Goal: Task Accomplishment & Management: Complete application form

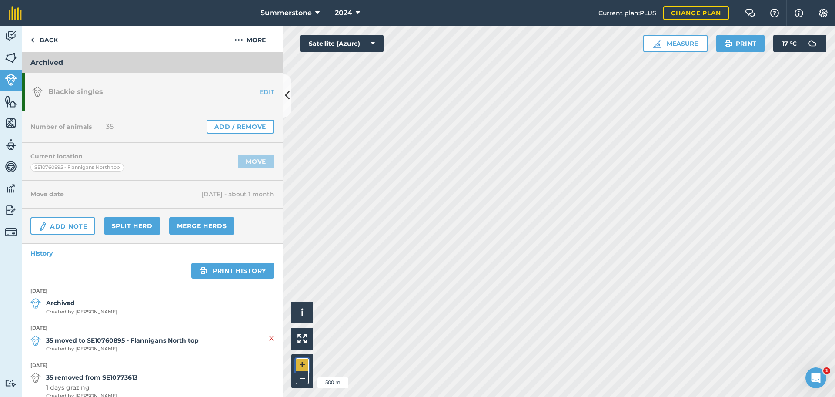
click at [304, 363] on button "+" at bounding box center [302, 364] width 13 height 13
click at [287, 92] on icon at bounding box center [287, 95] width 5 height 15
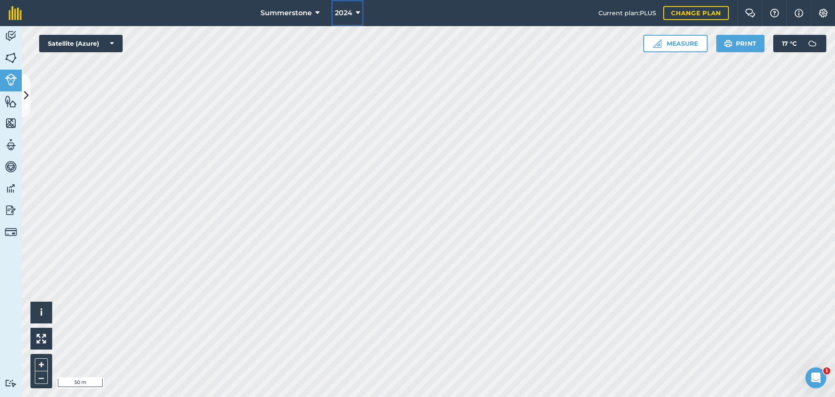
click at [347, 12] on span "2024" at bounding box center [343, 13] width 17 height 10
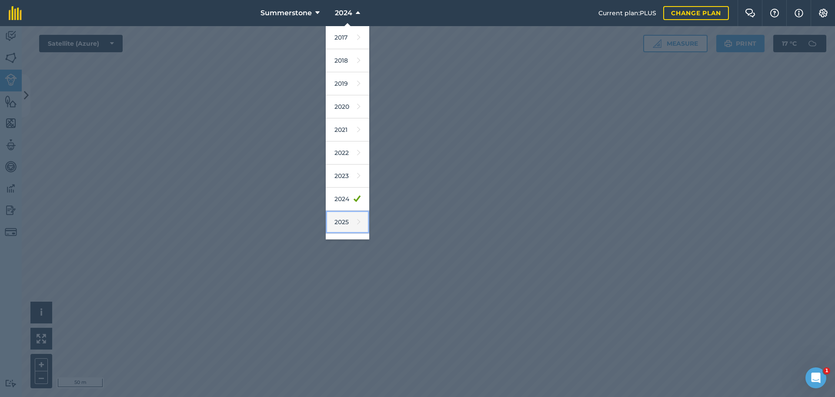
click at [344, 220] on link "2025" at bounding box center [347, 222] width 43 height 23
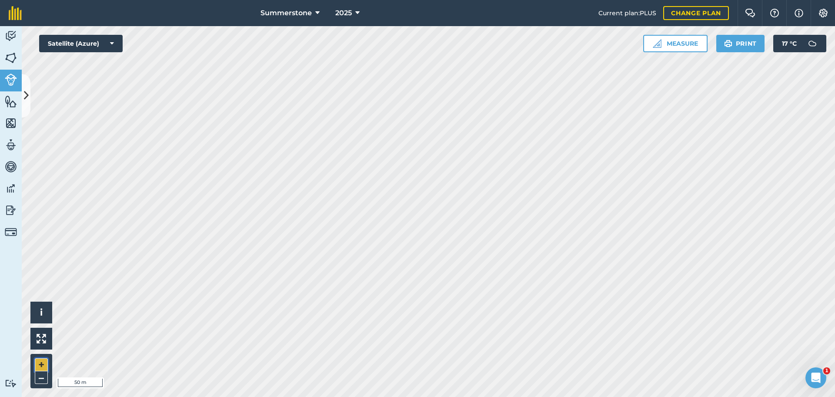
click at [39, 361] on button "+" at bounding box center [41, 364] width 13 height 13
click at [42, 341] on img at bounding box center [42, 339] width 10 height 10
click at [43, 363] on button "+" at bounding box center [41, 364] width 13 height 13
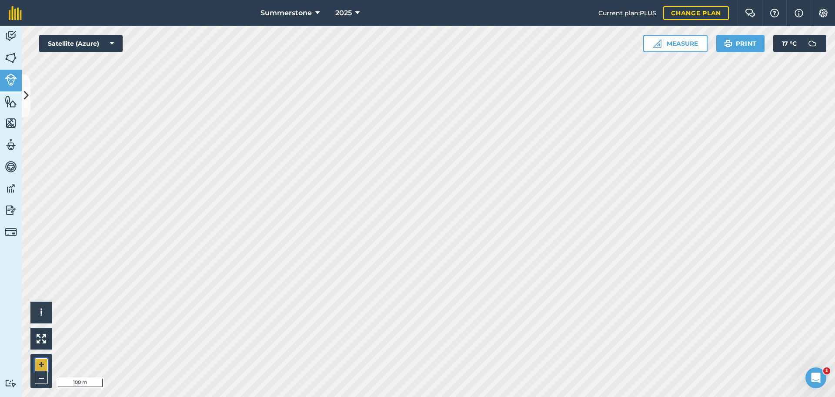
click at [39, 366] on button "+" at bounding box center [41, 364] width 13 height 13
click at [38, 374] on button "–" at bounding box center [41, 377] width 13 height 13
click at [681, 47] on button "Measure" at bounding box center [675, 43] width 64 height 17
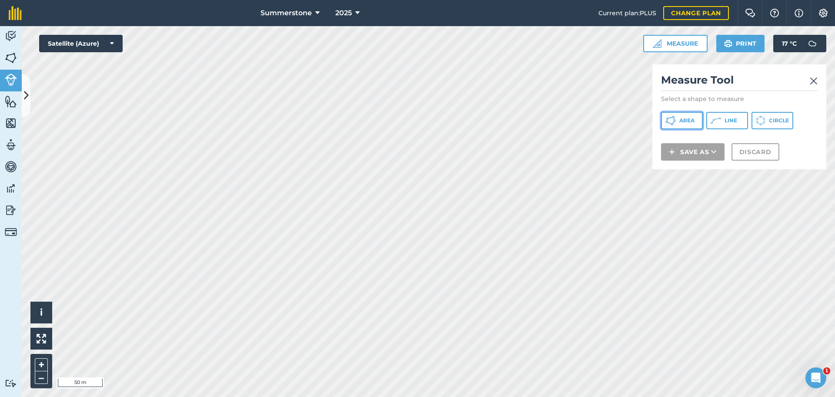
click at [683, 119] on span "Area" at bounding box center [686, 120] width 15 height 7
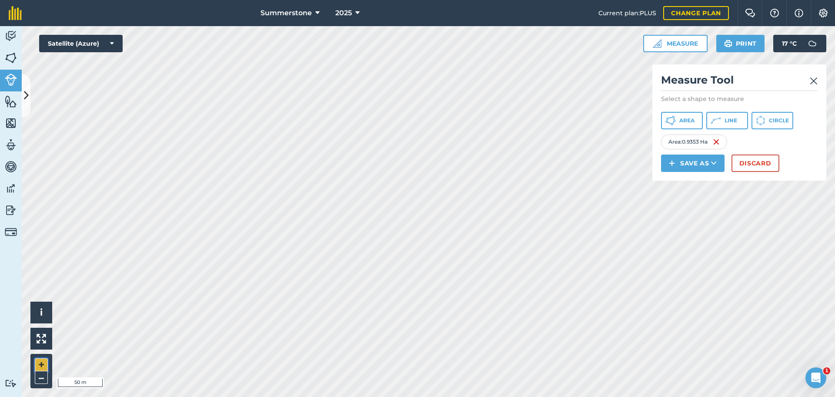
click at [42, 366] on button "+" at bounding box center [41, 364] width 13 height 13
click at [690, 160] on button "Save as" at bounding box center [693, 162] width 64 height 17
click at [690, 204] on link "Feature" at bounding box center [692, 202] width 61 height 19
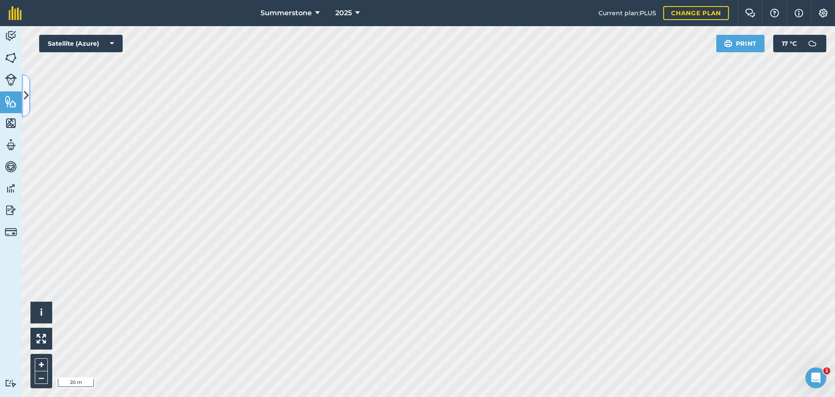
click at [27, 101] on icon at bounding box center [26, 95] width 5 height 15
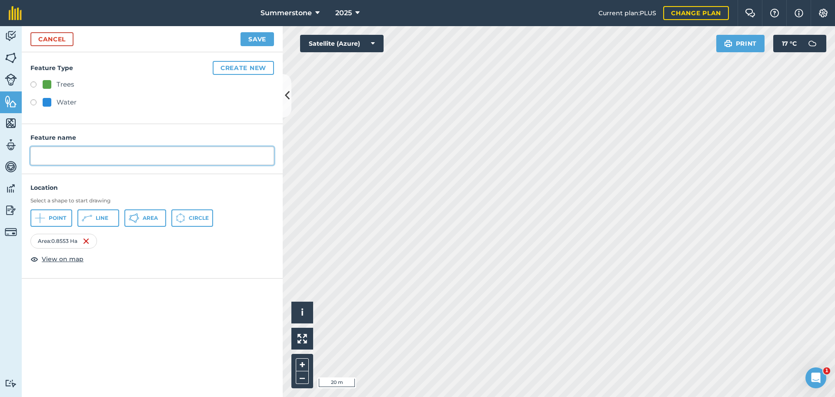
click at [65, 150] on input "text" at bounding box center [152, 156] width 244 height 18
type input "Barn 1"
click at [257, 36] on button "Save" at bounding box center [257, 39] width 33 height 14
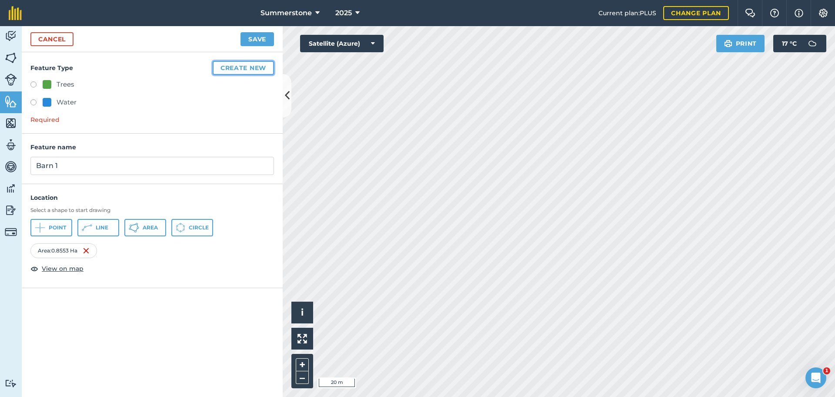
click at [257, 70] on button "Create new" at bounding box center [243, 68] width 61 height 14
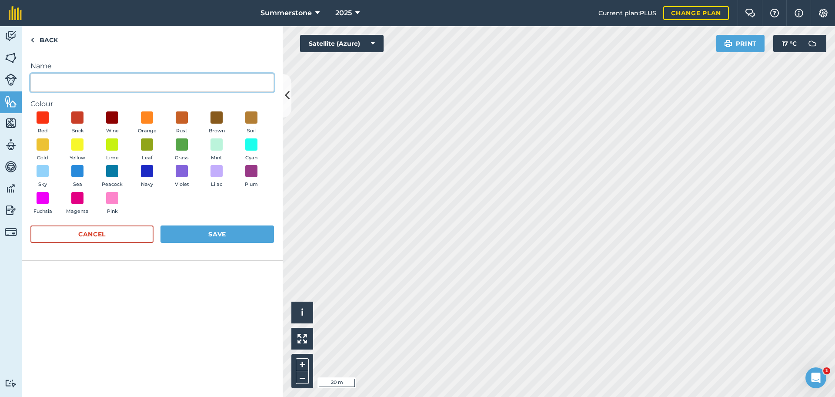
click at [140, 84] on input "Name" at bounding box center [152, 83] width 244 height 18
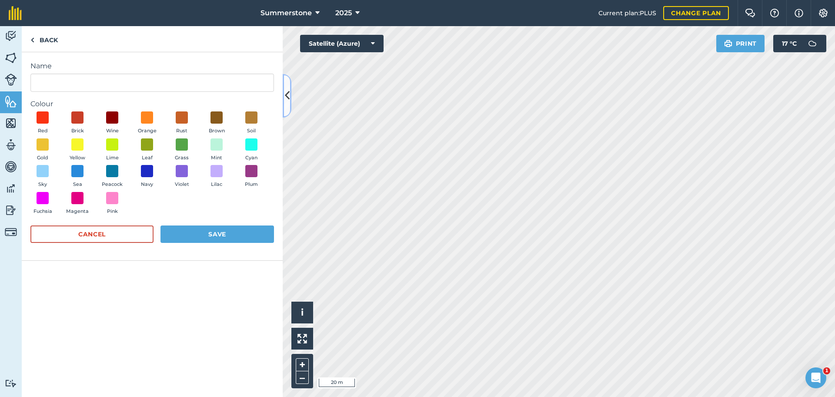
click at [289, 97] on icon at bounding box center [287, 95] width 5 height 15
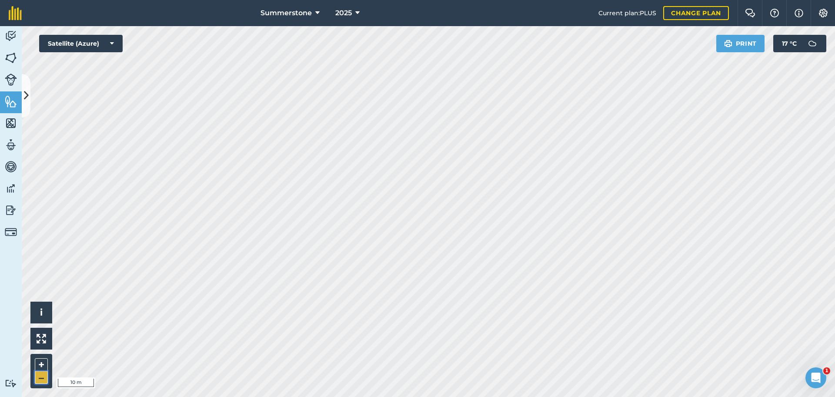
click at [40, 378] on button "–" at bounding box center [41, 377] width 13 height 13
click at [753, 46] on button "Print" at bounding box center [740, 43] width 49 height 17
click at [10, 97] on img at bounding box center [11, 101] width 12 height 13
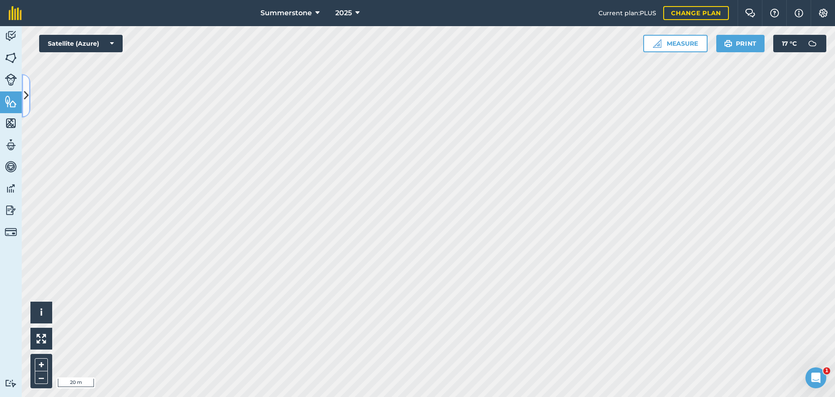
click at [26, 100] on icon at bounding box center [26, 95] width 5 height 15
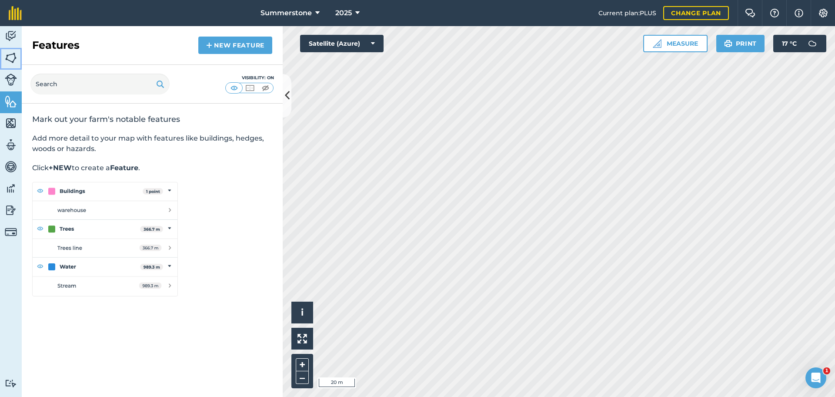
click at [10, 58] on img at bounding box center [11, 57] width 12 height 13
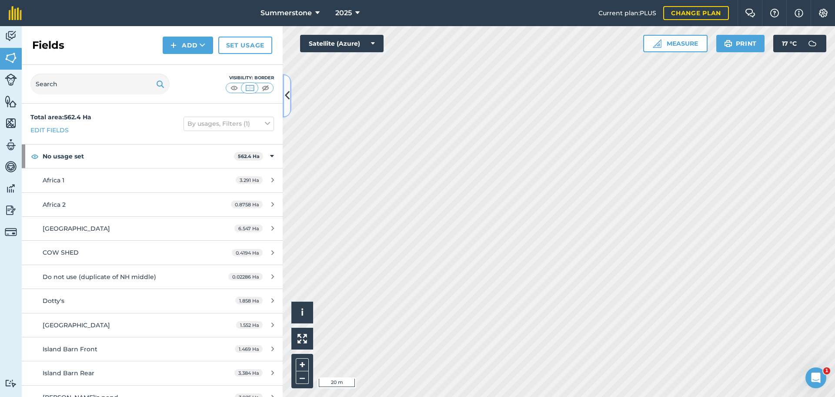
click at [288, 103] on icon at bounding box center [287, 95] width 5 height 15
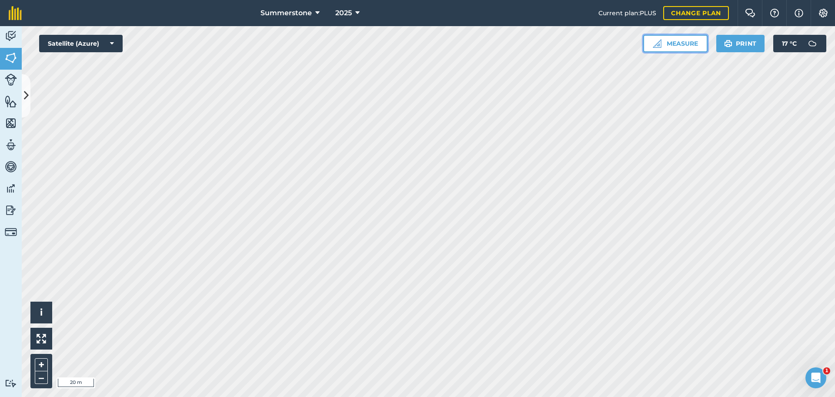
click at [688, 42] on button "Measure" at bounding box center [675, 43] width 64 height 17
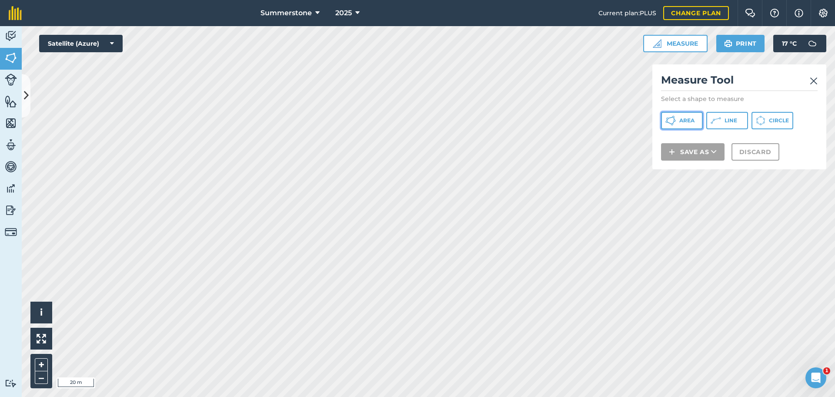
click at [682, 120] on span "Area" at bounding box center [686, 120] width 15 height 7
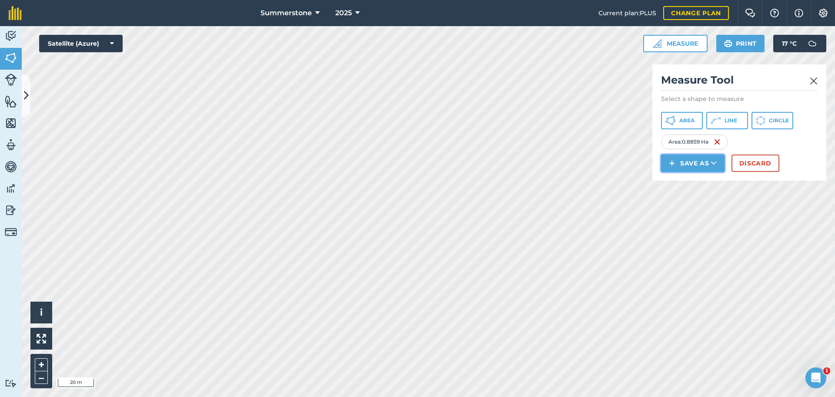
click at [707, 166] on button "Save as" at bounding box center [693, 162] width 64 height 17
click at [696, 182] on link "Field" at bounding box center [692, 182] width 61 height 19
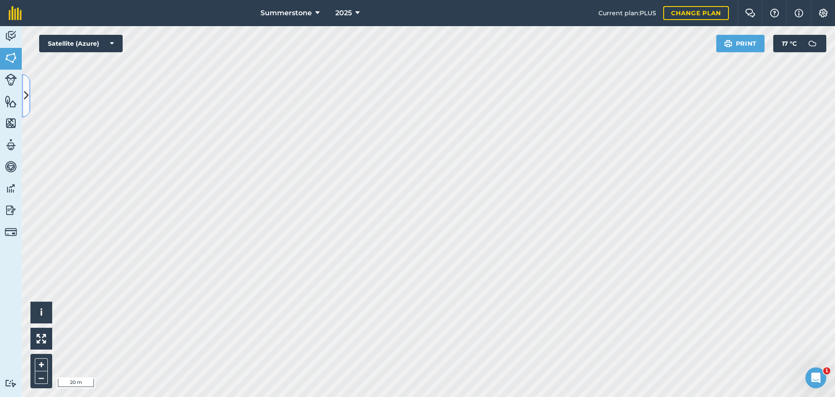
click at [23, 104] on button at bounding box center [26, 95] width 9 height 43
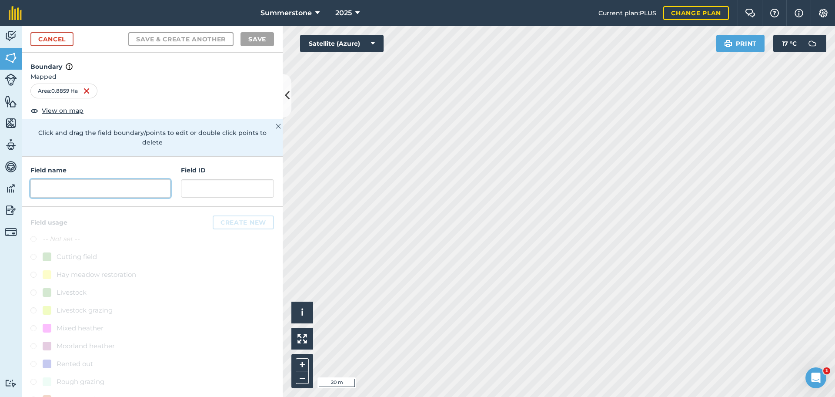
click at [85, 187] on input "text" at bounding box center [100, 188] width 140 height 18
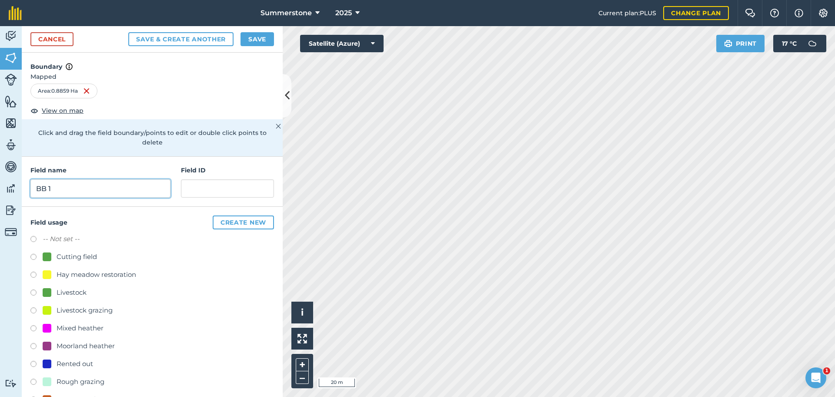
type input "BB 1"
click at [217, 195] on input "text" at bounding box center [227, 188] width 93 height 18
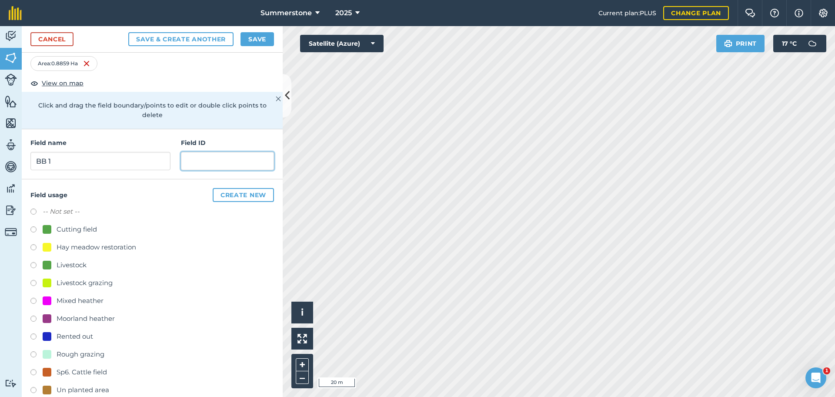
scroll to position [78, 0]
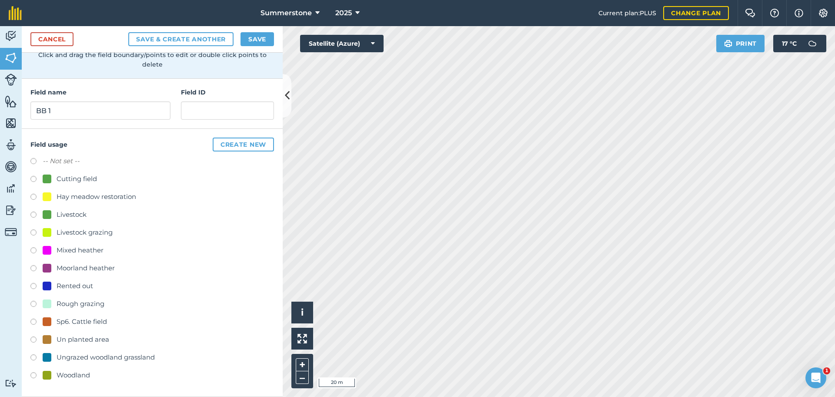
click at [34, 230] on label at bounding box center [36, 233] width 12 height 9
radio input "true"
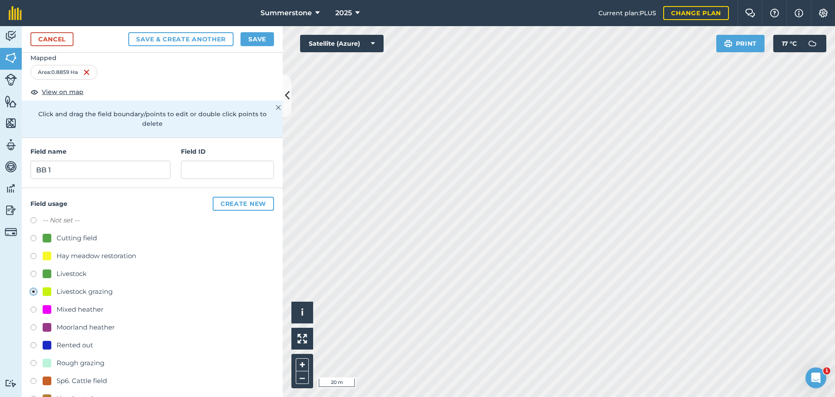
scroll to position [0, 0]
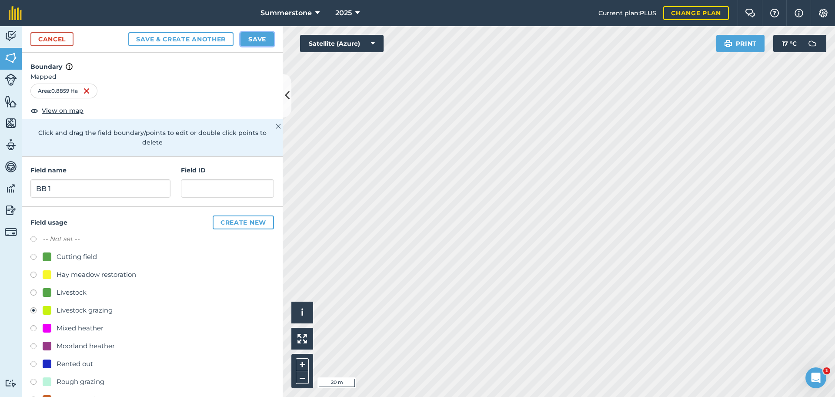
click at [258, 39] on button "Save" at bounding box center [257, 39] width 33 height 14
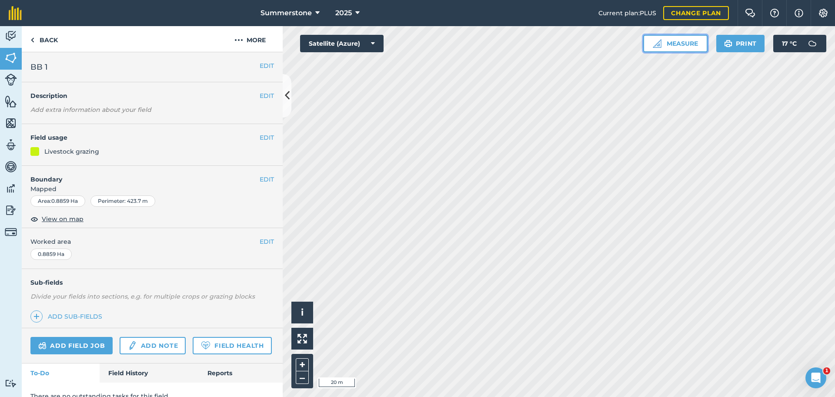
click at [671, 44] on button "Measure" at bounding box center [675, 43] width 64 height 17
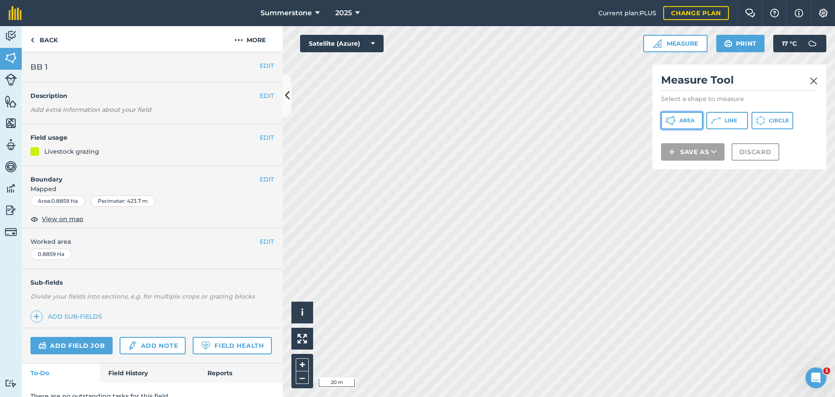
click at [687, 117] on span "Area" at bounding box center [686, 120] width 15 height 7
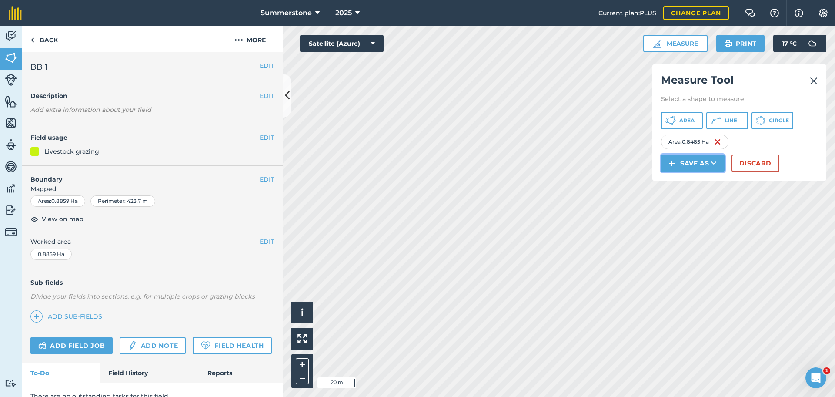
click at [707, 159] on button "Save as" at bounding box center [693, 162] width 64 height 17
click at [687, 183] on link "Field" at bounding box center [692, 182] width 61 height 19
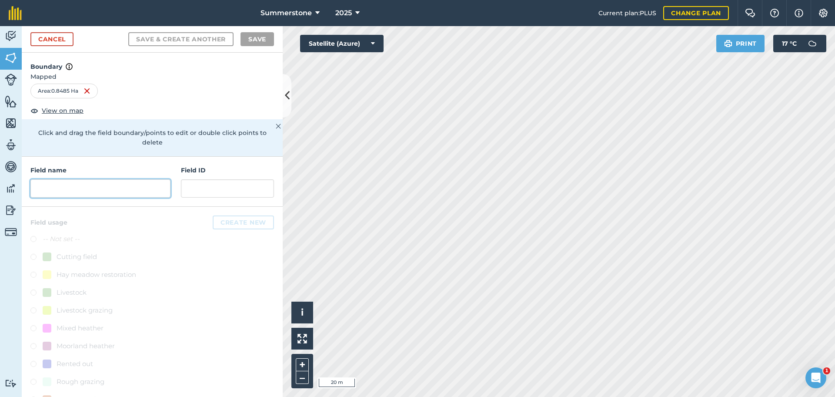
click at [98, 186] on input "text" at bounding box center [100, 188] width 140 height 18
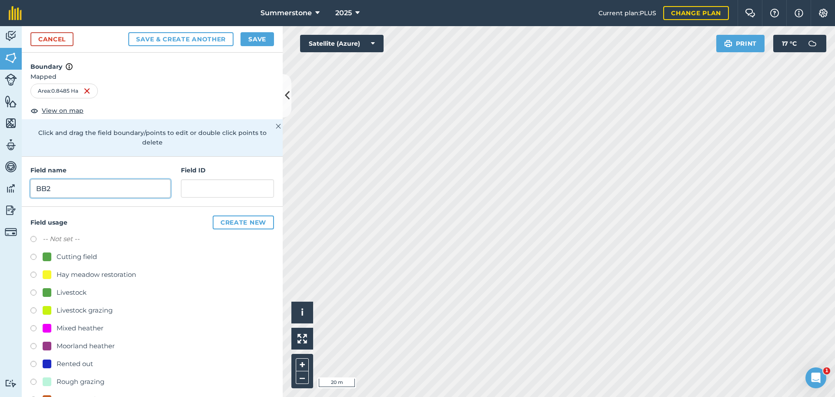
type input "BB2"
click at [32, 309] on label at bounding box center [36, 311] width 12 height 9
radio input "true"
click at [260, 39] on button "Save" at bounding box center [257, 39] width 33 height 14
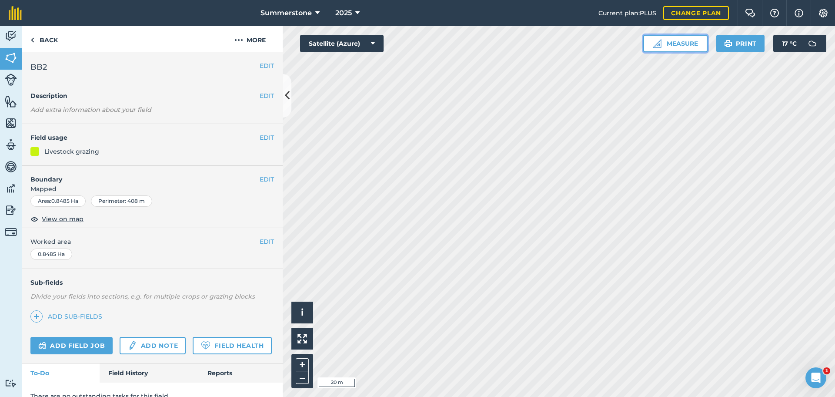
click at [689, 40] on button "Measure" at bounding box center [675, 43] width 64 height 17
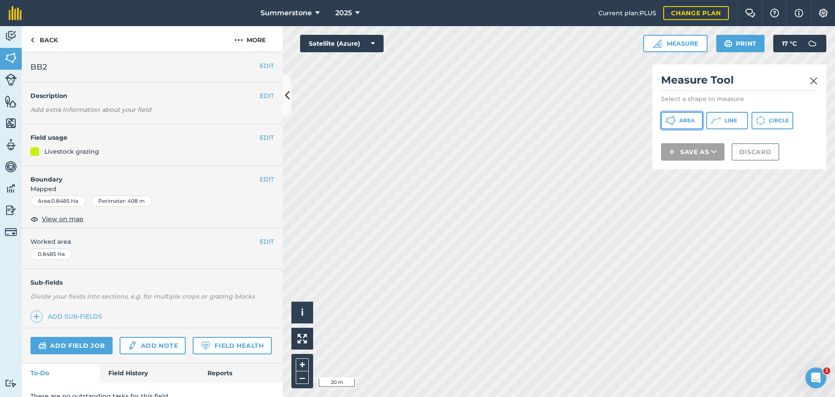
click at [694, 121] on span "Area" at bounding box center [686, 120] width 15 height 7
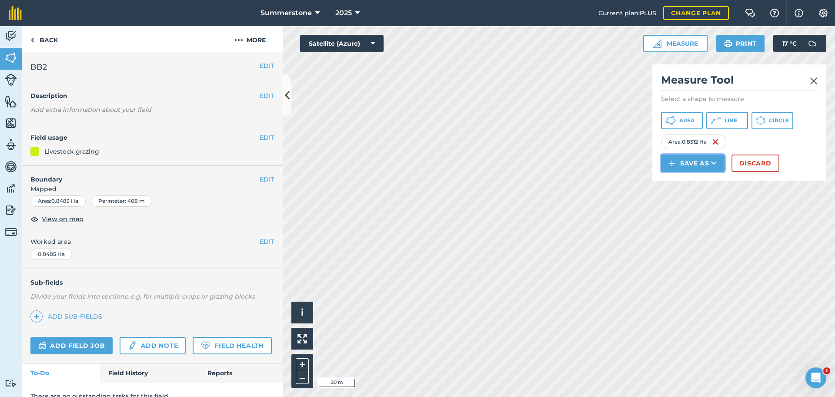
click at [708, 164] on button "Save as" at bounding box center [693, 162] width 64 height 17
click at [694, 184] on link "Field" at bounding box center [692, 182] width 61 height 19
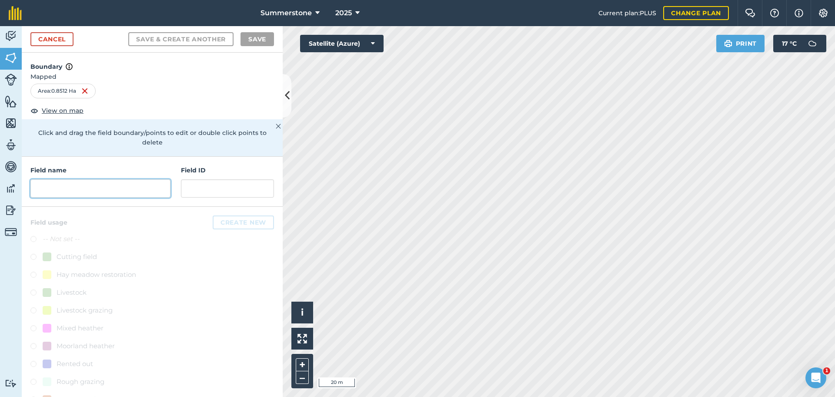
click at [130, 183] on input "text" at bounding box center [100, 188] width 140 height 18
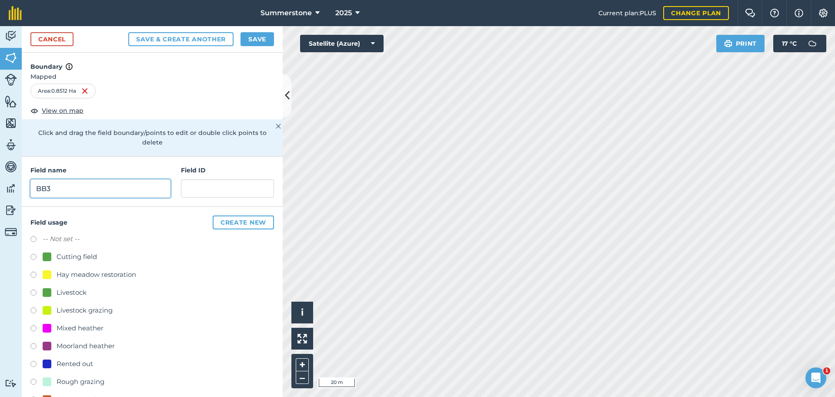
type input "BB3"
click at [34, 311] on label at bounding box center [36, 311] width 12 height 9
radio input "true"
click at [257, 43] on button "Save" at bounding box center [257, 39] width 33 height 14
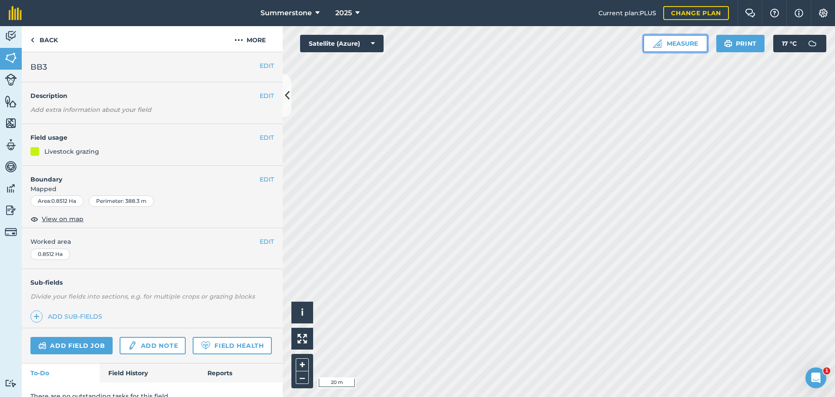
click at [695, 43] on button "Measure" at bounding box center [675, 43] width 64 height 17
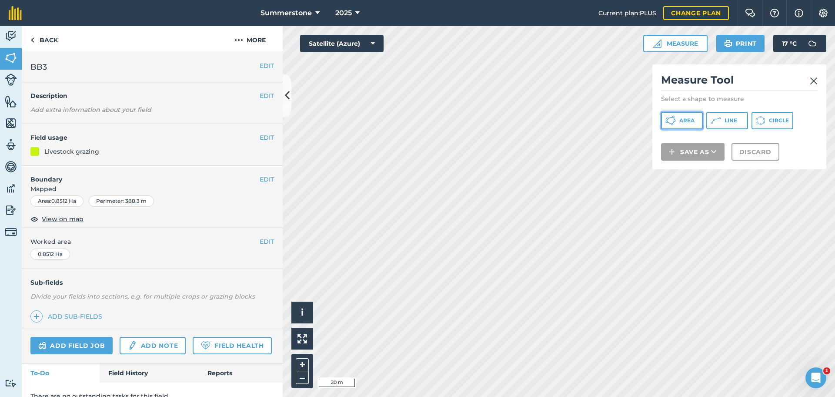
click at [676, 124] on button "Area" at bounding box center [682, 120] width 42 height 17
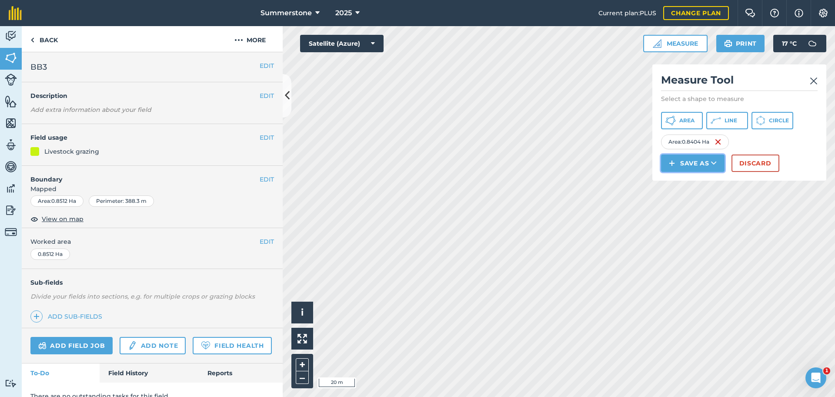
click at [694, 163] on button "Save as" at bounding box center [693, 162] width 64 height 17
click at [688, 187] on link "Field" at bounding box center [692, 182] width 61 height 19
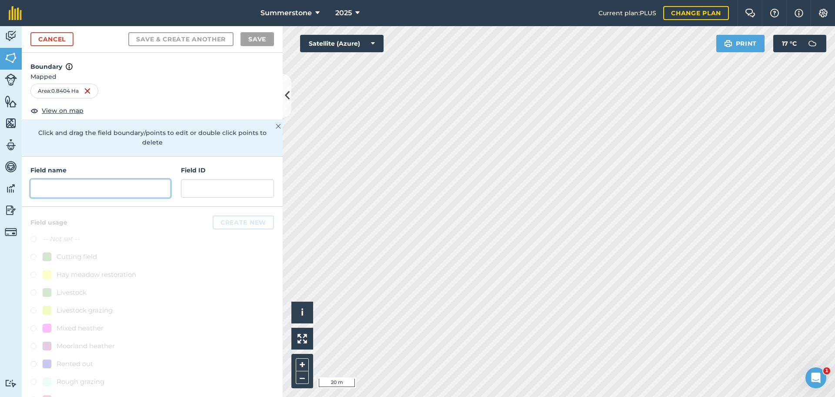
click at [137, 186] on input "text" at bounding box center [100, 188] width 140 height 18
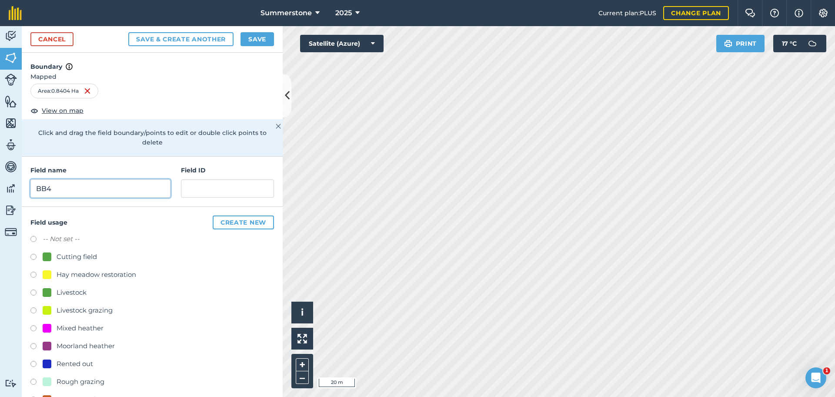
type input "BB4"
click at [31, 308] on label at bounding box center [36, 311] width 12 height 9
radio input "true"
click at [248, 41] on button "Save" at bounding box center [257, 39] width 33 height 14
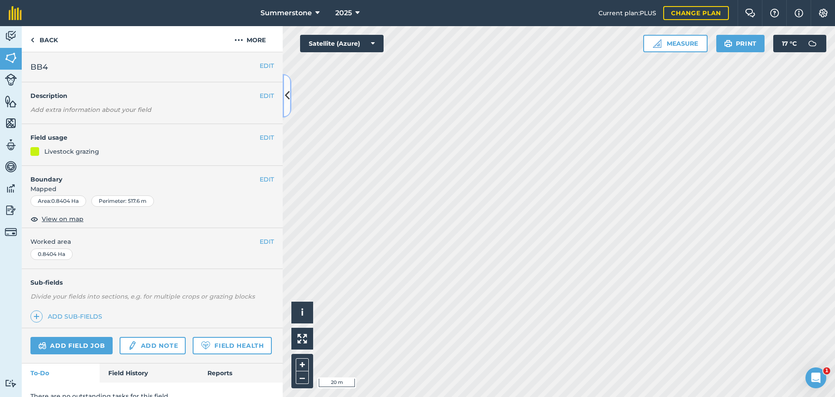
click at [286, 100] on icon at bounding box center [287, 95] width 5 height 15
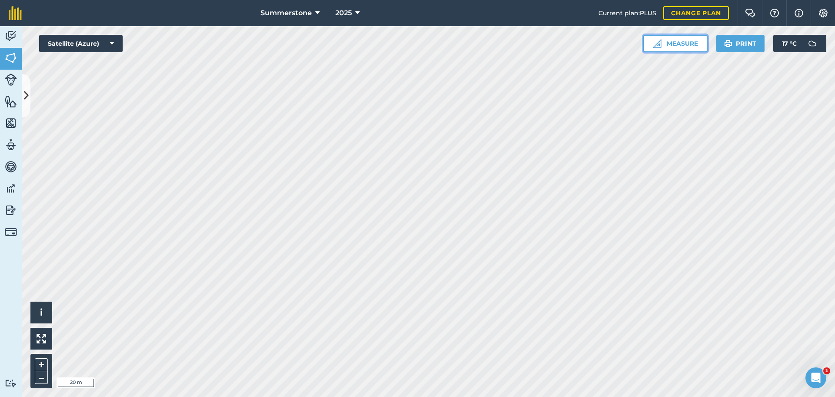
click at [690, 43] on button "Measure" at bounding box center [675, 43] width 64 height 17
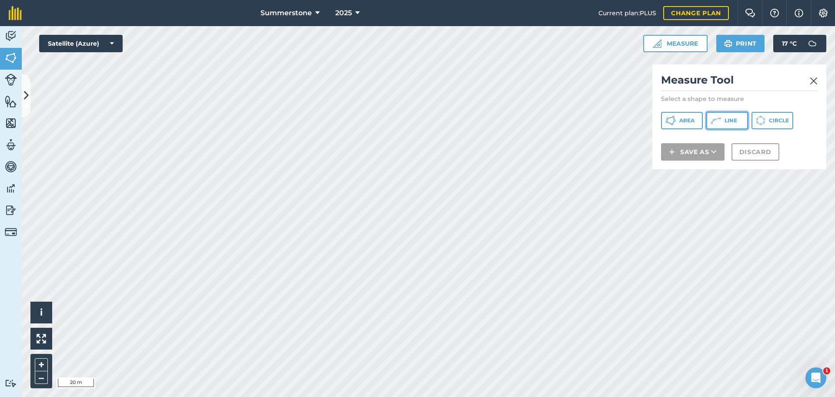
click at [728, 124] on button "Line" at bounding box center [727, 120] width 42 height 17
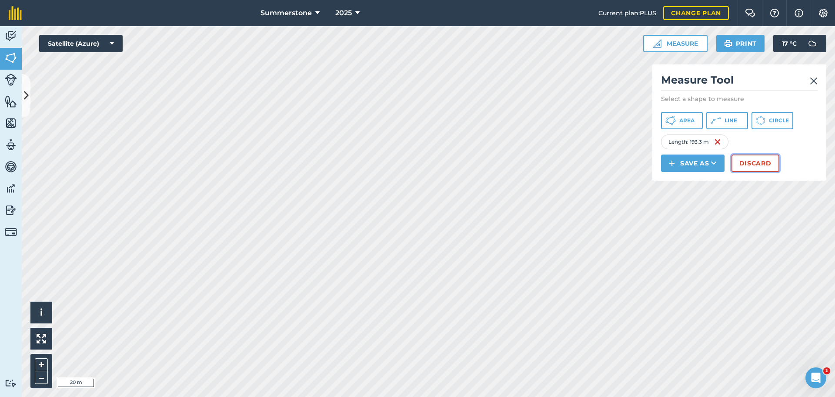
click at [758, 157] on button "Discard" at bounding box center [756, 162] width 48 height 17
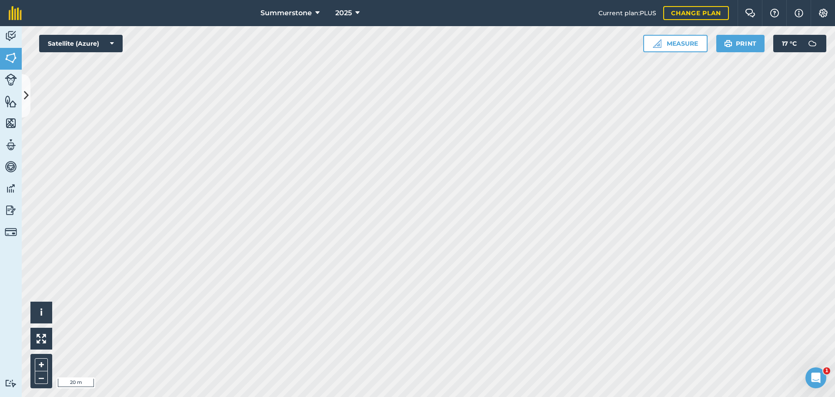
click at [358, 3] on div "Summerstone 2025 Current plan : PLUS Change plan Farm Chat Help Info Settings S…" at bounding box center [417, 198] width 835 height 397
